Goal: Task Accomplishment & Management: Manage account settings

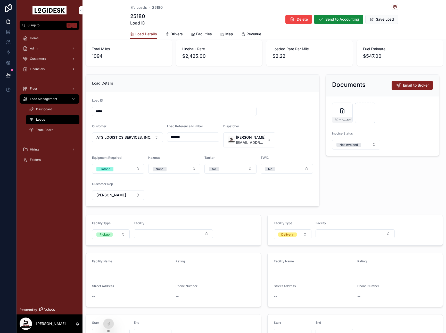
scroll to position [35, 0]
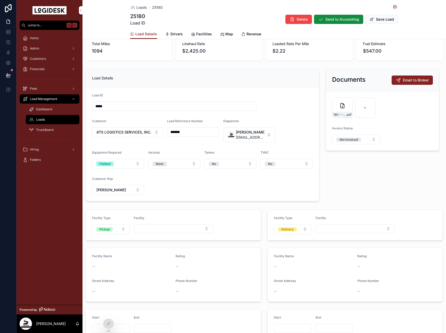
click at [392, 17] on button "Save Load" at bounding box center [381, 19] width 33 height 9
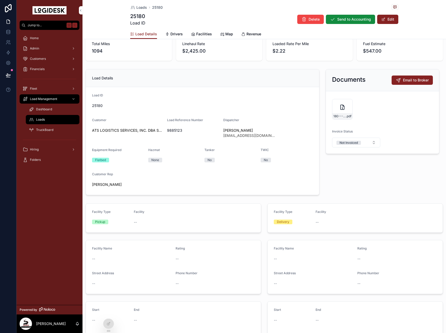
click at [135, 10] on icon "scrollable content" at bounding box center [132, 7] width 5 height 5
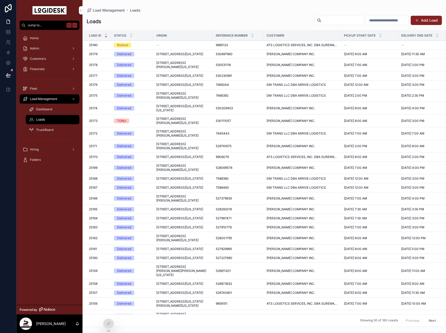
drag, startPoint x: 175, startPoint y: 56, endPoint x: 169, endPoint y: 55, distance: 6.3
click at [175, 56] on span "[STREET_ADDRESS][US_STATE]" at bounding box center [179, 54] width 47 height 4
click at [169, 55] on div "Load Management Loads Loads Add Load Load ID Status Origin Reference Number Cus…" at bounding box center [263, 166] width 363 height 333
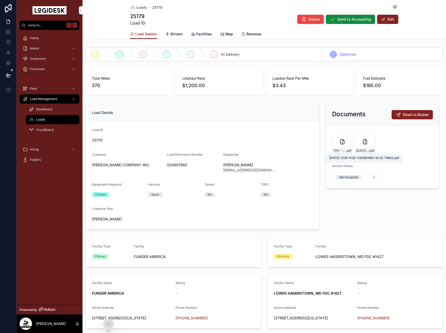
drag, startPoint x: 169, startPoint y: 55, endPoint x: 359, endPoint y: 149, distance: 212.0
click at [360, 150] on span "[DATE]-CHR-POD-530897660-W-IO-TIMES" at bounding box center [362, 151] width 13 height 4
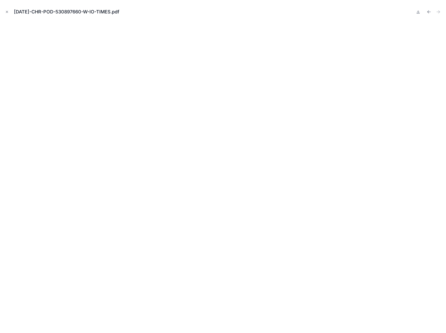
click at [6, 11] on icon "Close modal" at bounding box center [7, 12] width 2 height 2
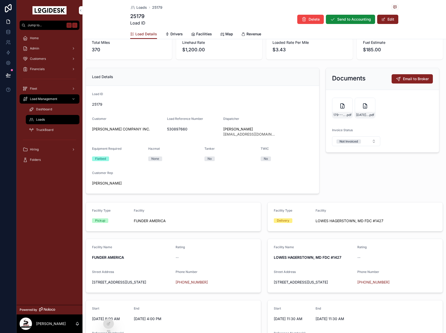
scroll to position [48, 0]
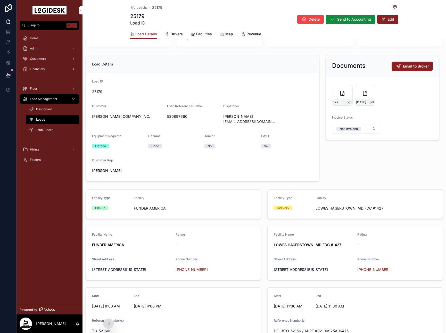
click at [383, 19] on span "scrollable content" at bounding box center [383, 19] width 4 height 4
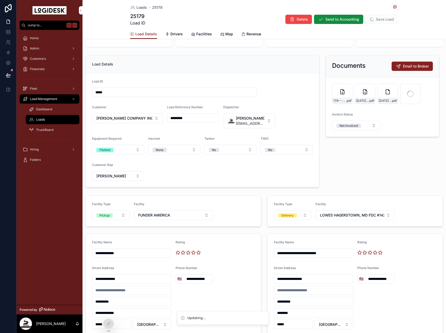
click at [0, 0] on icon "scrollable content" at bounding box center [0, 0] width 0 height 0
click at [399, 79] on icon "scrollable content" at bounding box center [399, 79] width 4 height 4
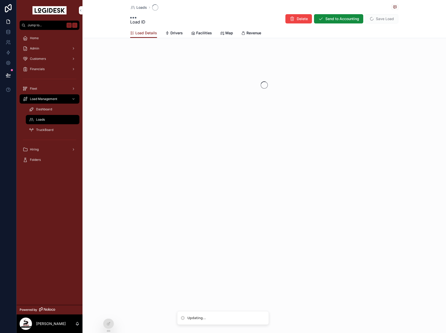
scroll to position [0, 0]
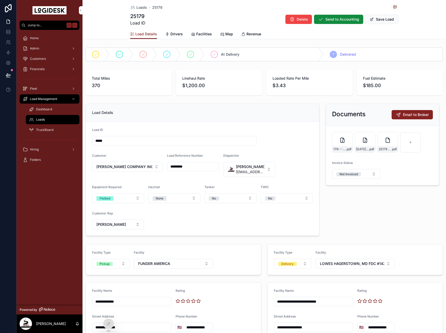
click at [379, 23] on button "Save Load" at bounding box center [381, 19] width 33 height 9
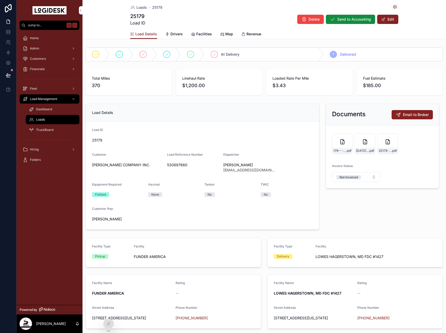
drag, startPoint x: 386, startPoint y: 21, endPoint x: 378, endPoint y: 59, distance: 39.1
click at [386, 21] on button "Edit" at bounding box center [387, 19] width 21 height 9
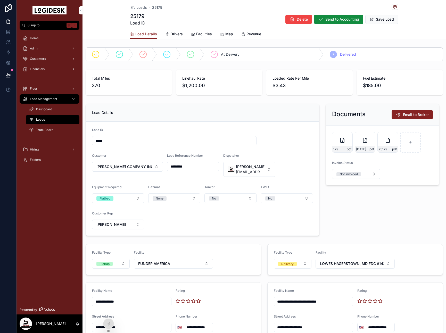
click at [0, 0] on icon "scrollable content" at bounding box center [0, 0] width 0 height 0
click at [340, 142] on icon "scrollable content" at bounding box center [342, 140] width 6 height 6
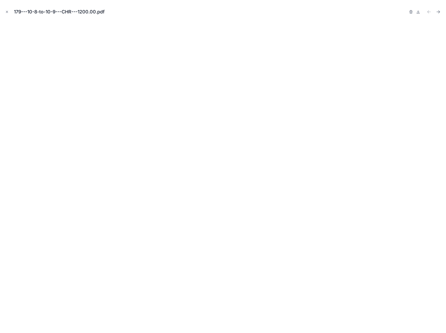
click at [441, 13] on button "Next file" at bounding box center [437, 11] width 7 height 7
drag, startPoint x: 6, startPoint y: 16, endPoint x: 4, endPoint y: 12, distance: 4.5
click at [6, 15] on div "25179-SONKS-Carrier-Invoice---CHR-Load-530897660.pdf" at bounding box center [222, 11] width 437 height 15
drag, startPoint x: 4, startPoint y: 10, endPoint x: 12, endPoint y: 10, distance: 8.3
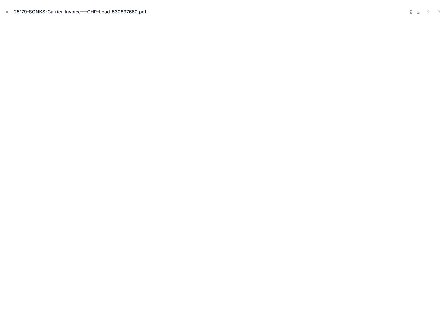
click at [4, 10] on button "Close modal" at bounding box center [7, 12] width 6 height 6
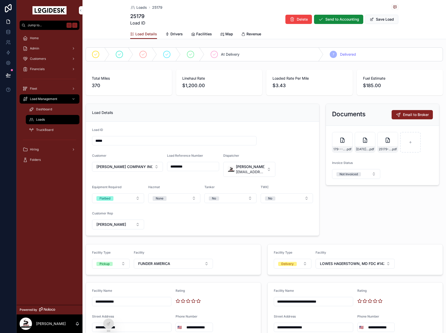
click at [373, 21] on span "scrollable content" at bounding box center [371, 19] width 4 height 4
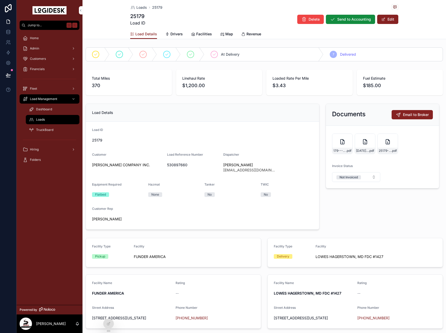
drag, startPoint x: 253, startPoint y: 38, endPoint x: 264, endPoint y: 36, distance: 11.2
click at [253, 38] on link "Revenue" at bounding box center [251, 34] width 20 height 10
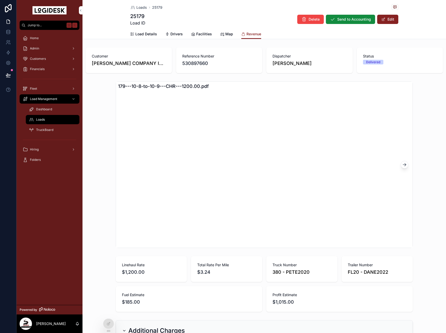
click at [390, 20] on button "Edit" at bounding box center [387, 19] width 21 height 9
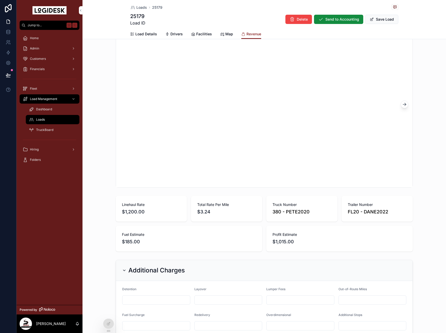
scroll to position [163, 0]
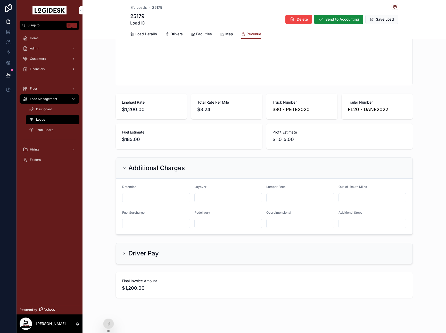
click at [130, 198] on input "scrollable content" at bounding box center [156, 197] width 68 height 7
type input "******"
click at [424, 152] on div "Customer [PERSON_NAME] COMPANY INC. Reference Number 530897660 Dispatcher [PERS…" at bounding box center [263, 91] width 363 height 417
click at [382, 17] on button "Save Load" at bounding box center [381, 19] width 33 height 9
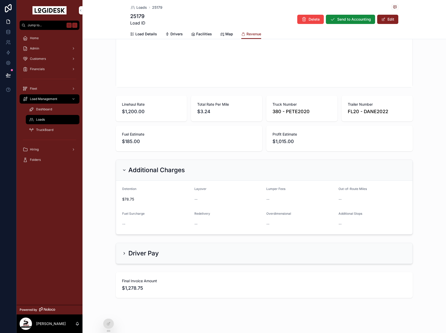
click at [340, 22] on button "Send to Accounting" at bounding box center [350, 19] width 49 height 9
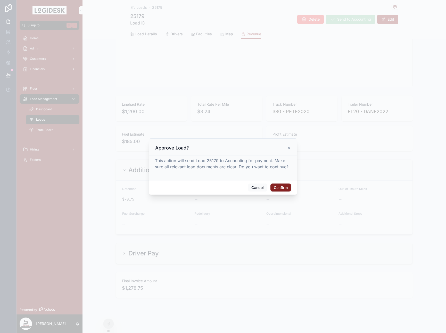
click at [276, 190] on button "Confirm" at bounding box center [280, 187] width 21 height 8
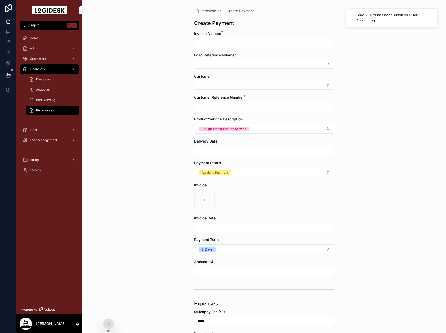
click at [228, 43] on input "scrollable content" at bounding box center [264, 42] width 140 height 7
type input "*****"
click at [255, 60] on button "Select Button" at bounding box center [264, 64] width 140 height 9
click at [245, 89] on div "25179" at bounding box center [264, 93] width 72 height 8
type input "*********"
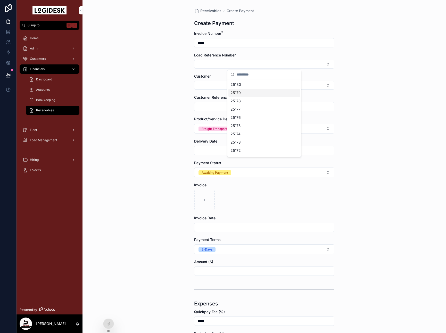
type input "*********"
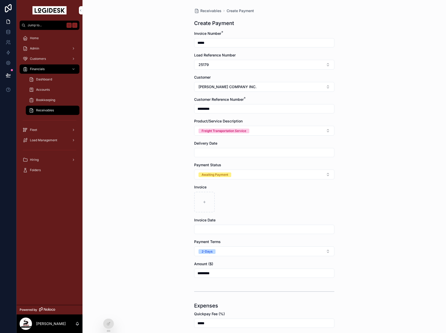
click at [216, 149] on input "scrollable content" at bounding box center [264, 152] width 140 height 7
click at [265, 167] on button "[DATE]" at bounding box center [264, 165] width 20 height 9
type input "*********"
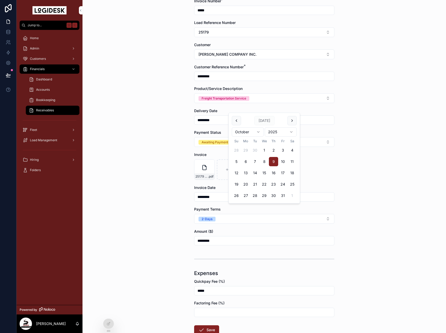
scroll to position [45, 0]
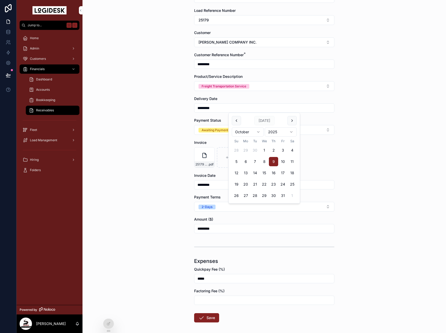
click at [168, 207] on div "Receivables Create Payment Create Payment Invoice Number * ***** Load Reference…" at bounding box center [263, 121] width 363 height 333
click at [267, 89] on button "Freight Transportation Service" at bounding box center [264, 86] width 140 height 10
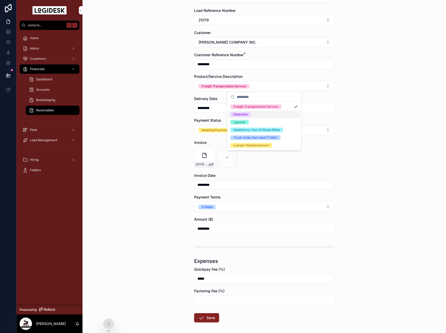
drag, startPoint x: 247, startPoint y: 117, endPoint x: 239, endPoint y: 118, distance: 7.9
click at [247, 116] on div "Detention" at bounding box center [264, 115] width 72 height 8
drag, startPoint x: 113, startPoint y: 149, endPoint x: 221, endPoint y: 199, distance: 119.0
click at [114, 149] on div "Receivables Create Payment Create Payment Invoice Number * ***** Load Reference…" at bounding box center [263, 121] width 363 height 333
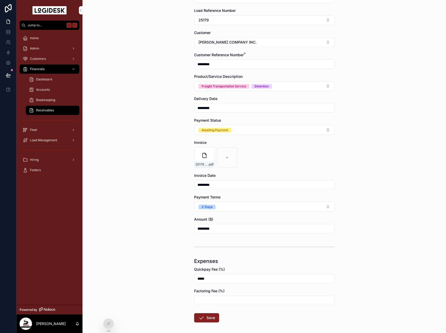
drag, startPoint x: 210, startPoint y: 278, endPoint x: 170, endPoint y: 272, distance: 40.4
click at [183, 275] on div "Receivables Create Payment Create Payment Invoice Number * ***** Load Reference…" at bounding box center [263, 121] width 363 height 333
type input "*****"
click at [208, 318] on button "Save" at bounding box center [206, 317] width 25 height 9
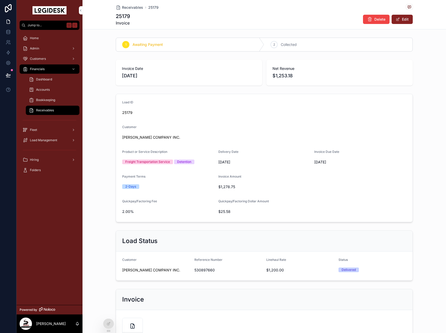
click at [127, 6] on span "Receivables" at bounding box center [132, 7] width 21 height 5
